Goal: Navigation & Orientation: Find specific page/section

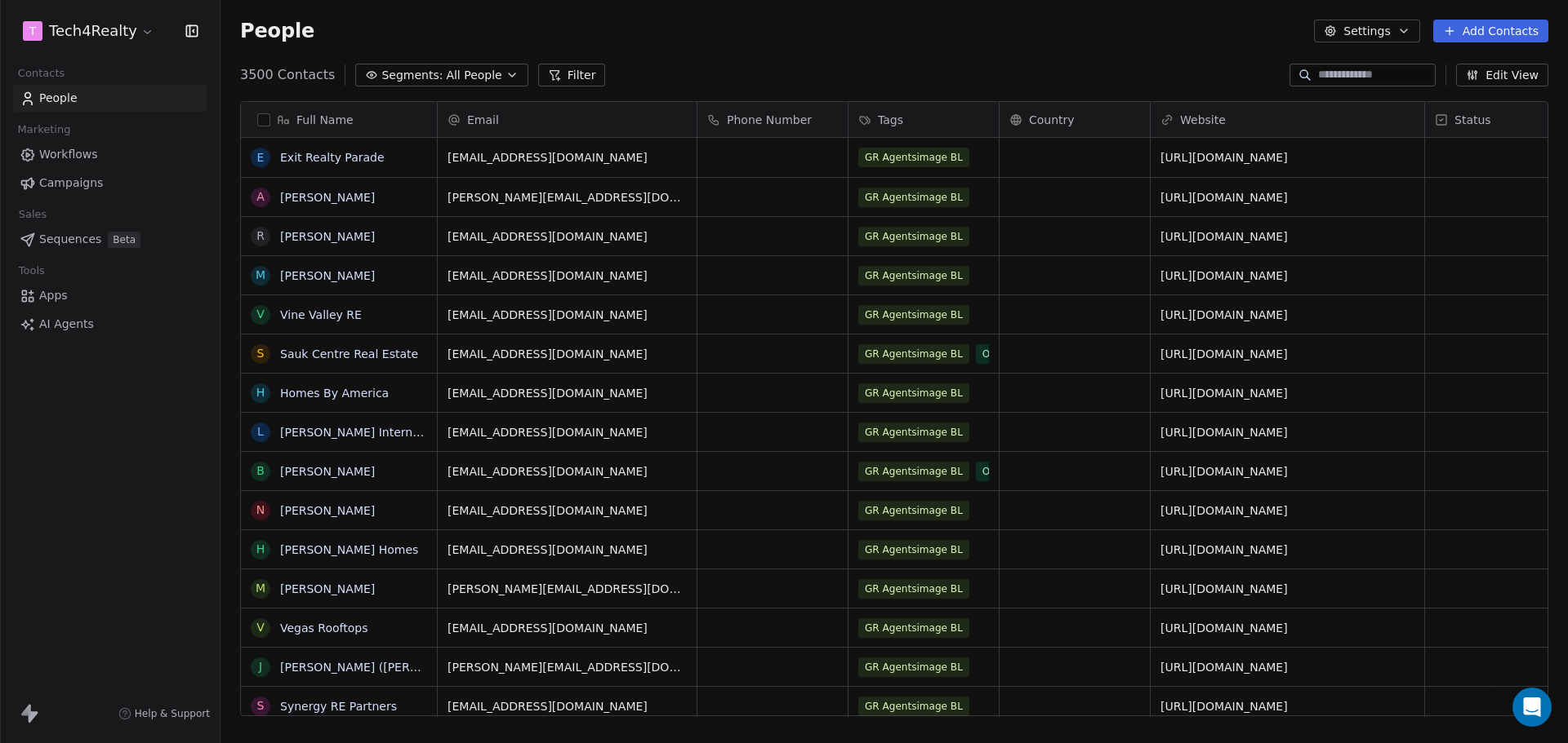
scroll to position [641, 1335]
click at [97, 181] on span "Campaigns" at bounding box center [70, 183] width 63 height 17
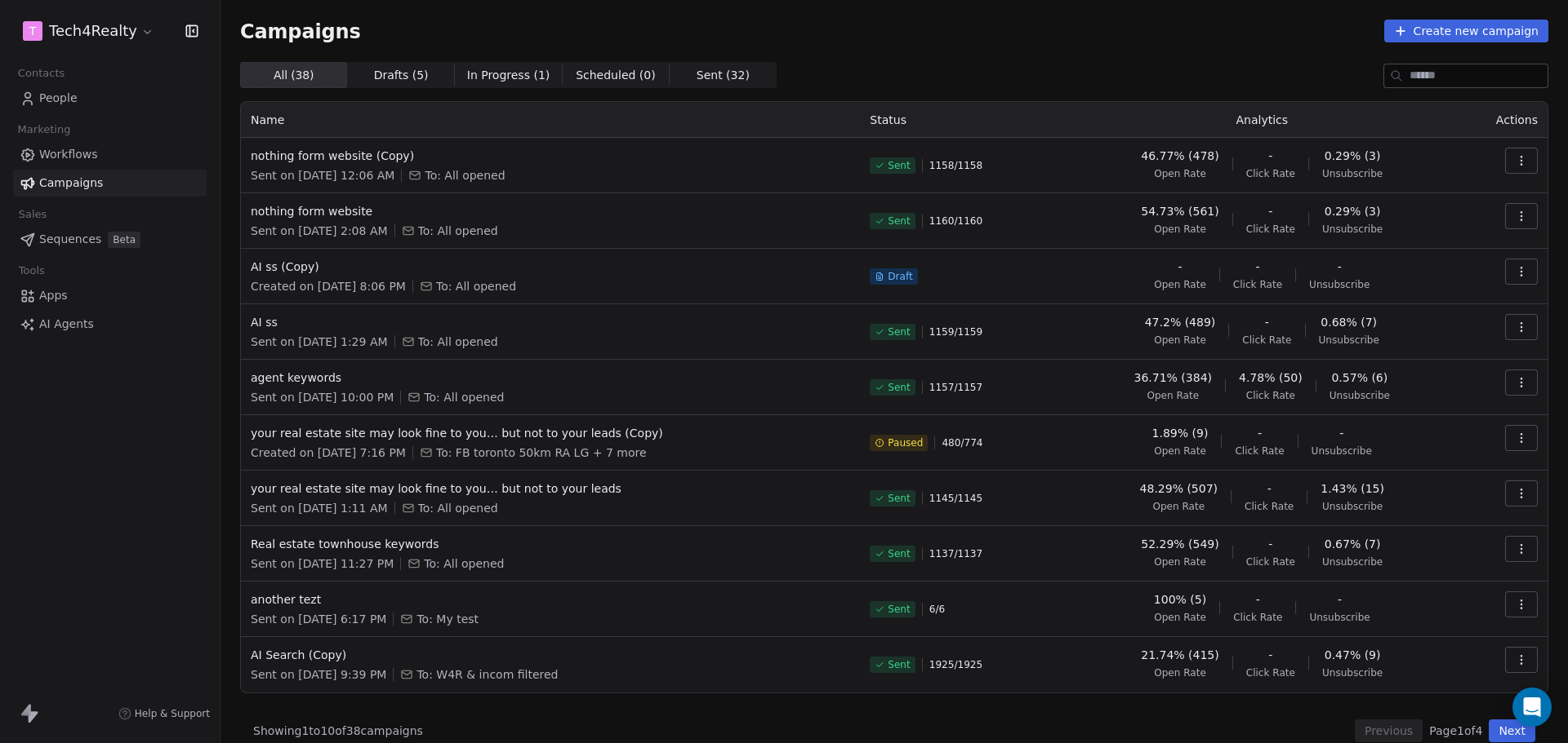
click at [118, 23] on html "T Tech4Realty Contacts People Marketing Workflows Campaigns Sales Sequences Bet…" at bounding box center [784, 371] width 1568 height 743
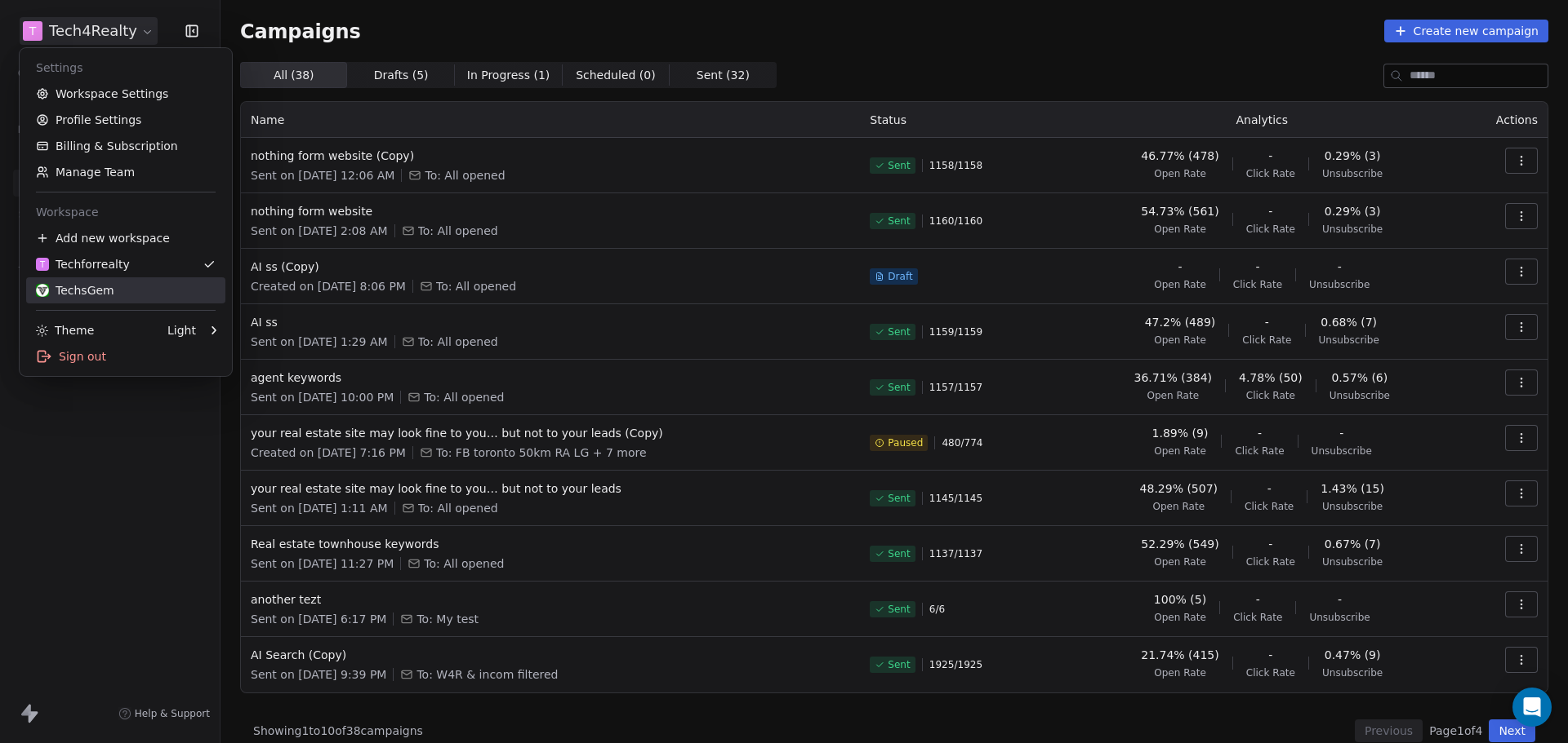
click at [85, 298] on div "TechsGem" at bounding box center [75, 290] width 78 height 16
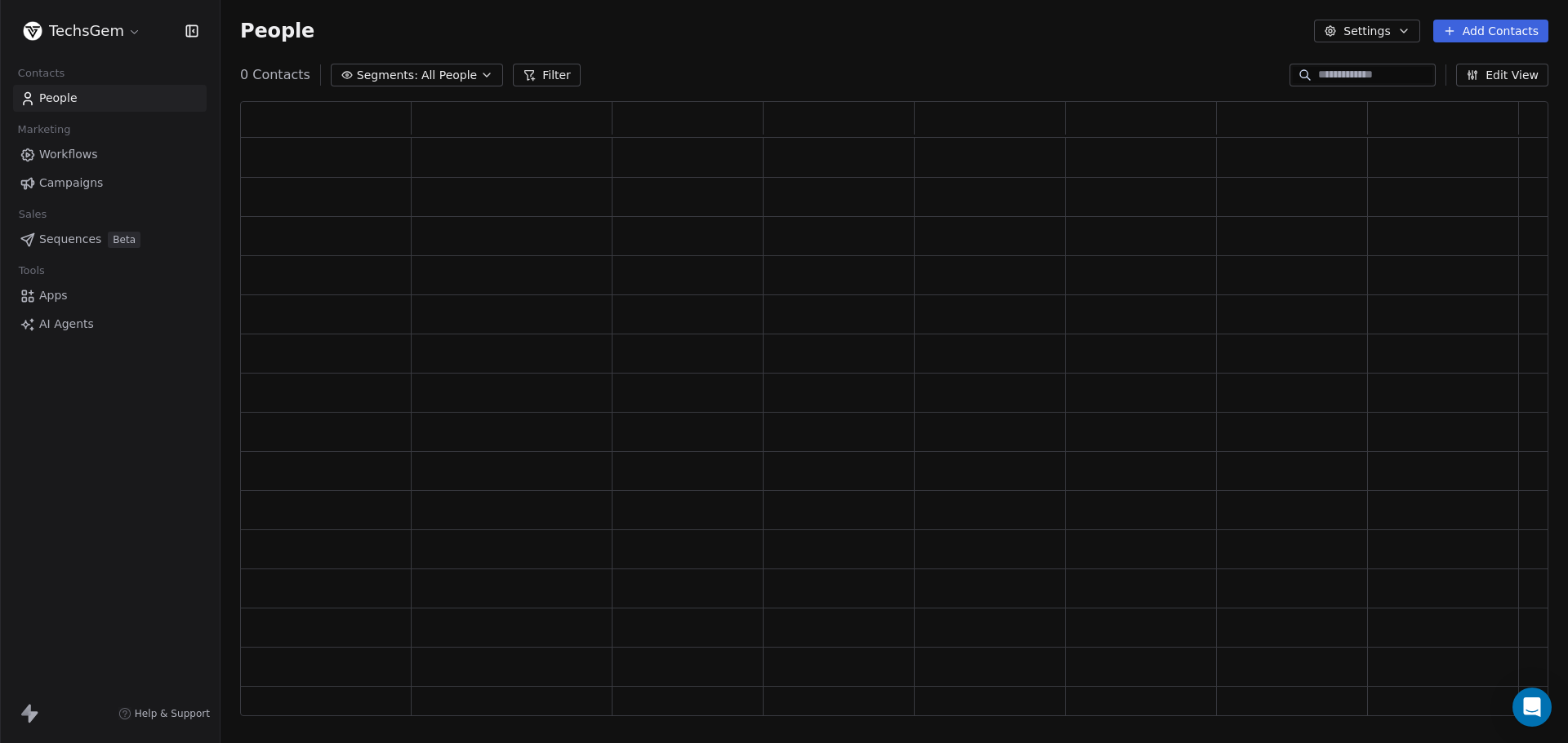
scroll to position [602, 1295]
click at [52, 189] on span "Campaigns" at bounding box center [70, 183] width 63 height 17
